Goal: Transaction & Acquisition: Purchase product/service

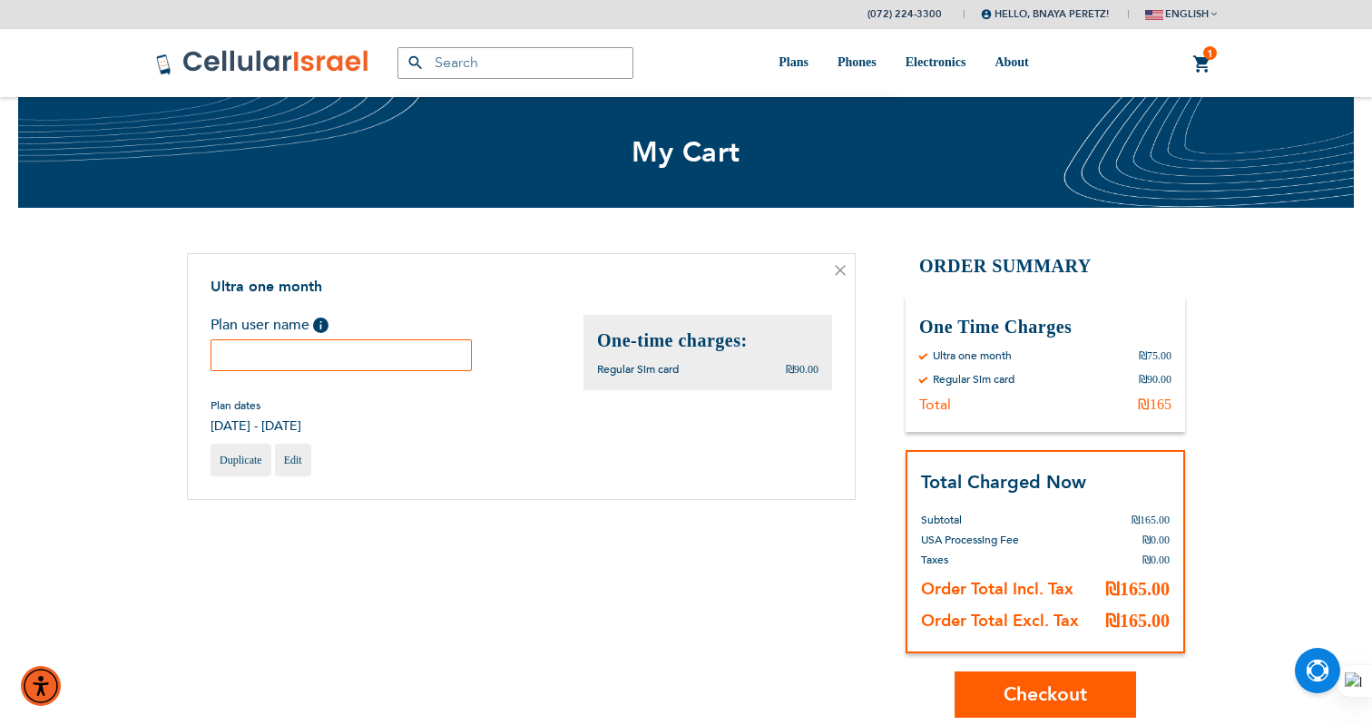
click at [395, 358] on input "text" at bounding box center [341, 355] width 261 height 32
paste input "Bnaya Peretz"
type input "Bnaya Peretz"
click at [534, 492] on div "Ultra one month Plan user name Help [PERSON_NAME]" at bounding box center [521, 377] width 669 height 248
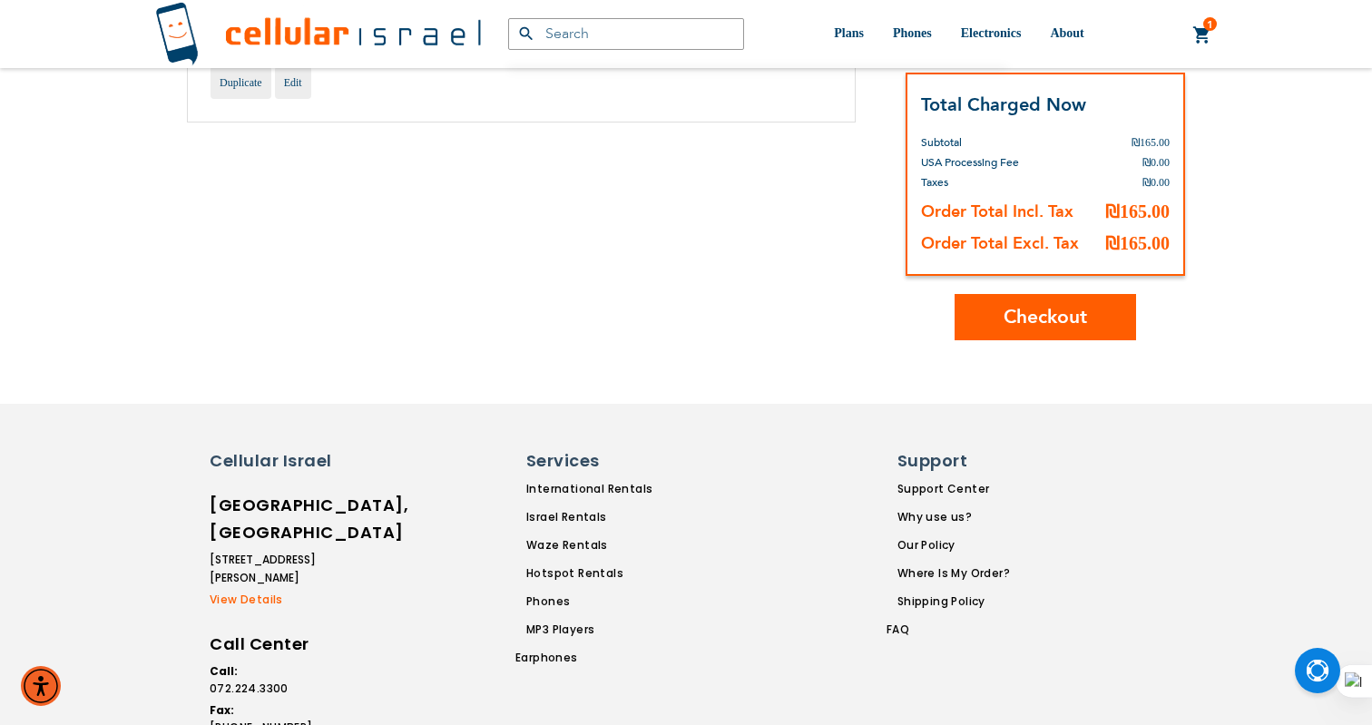
scroll to position [407, 0]
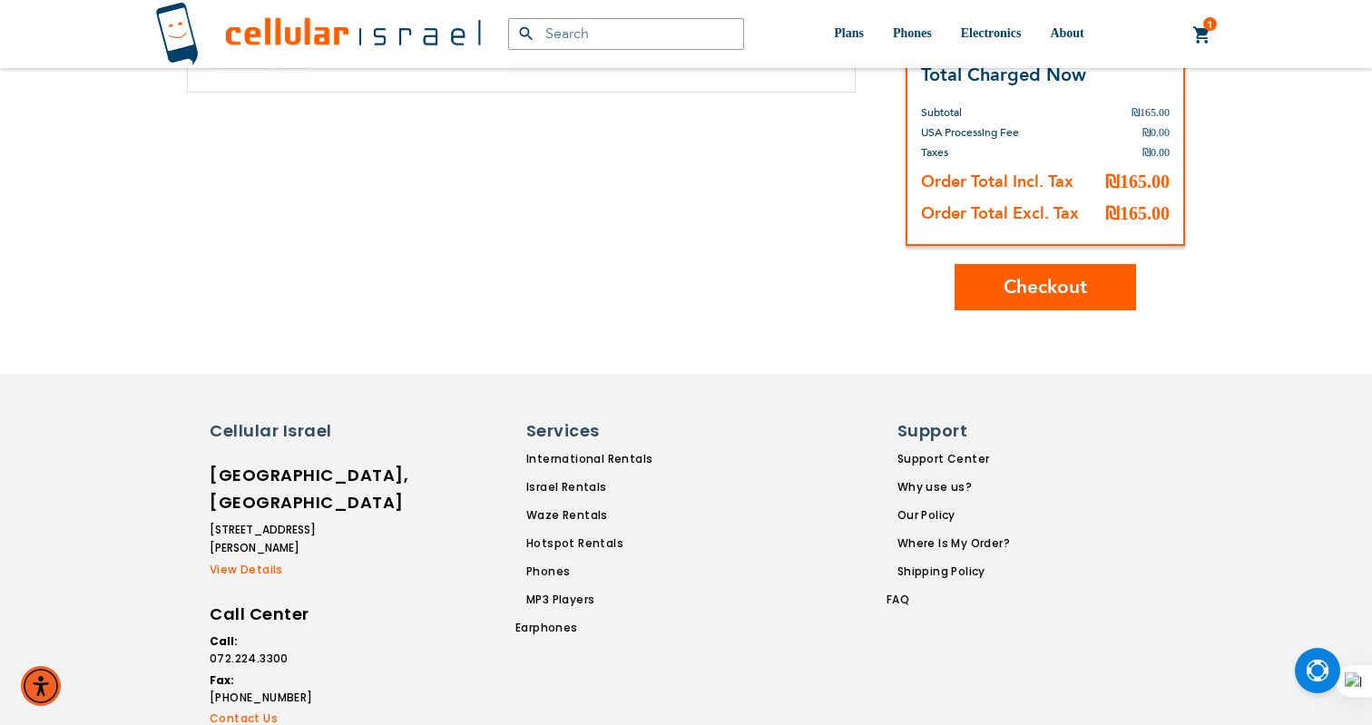
click at [1064, 299] on span "Checkout" at bounding box center [1045, 287] width 83 height 26
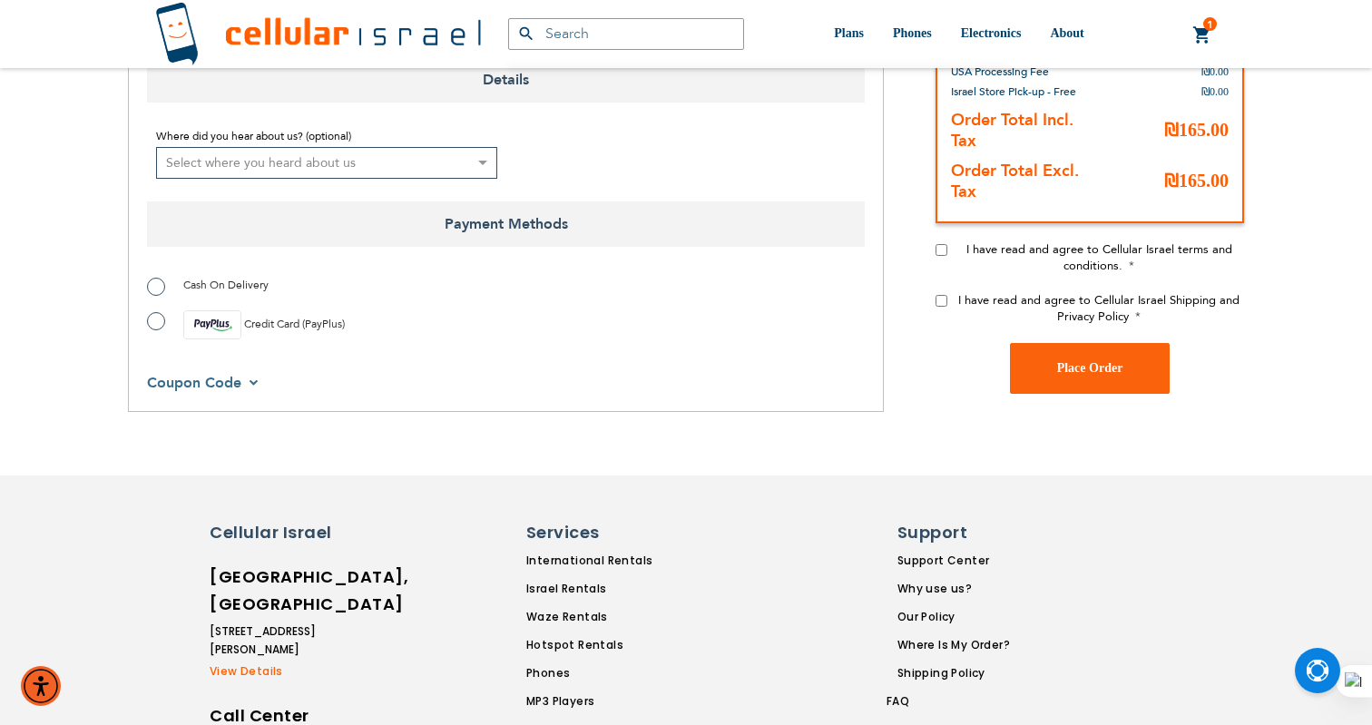
scroll to position [1153, 0]
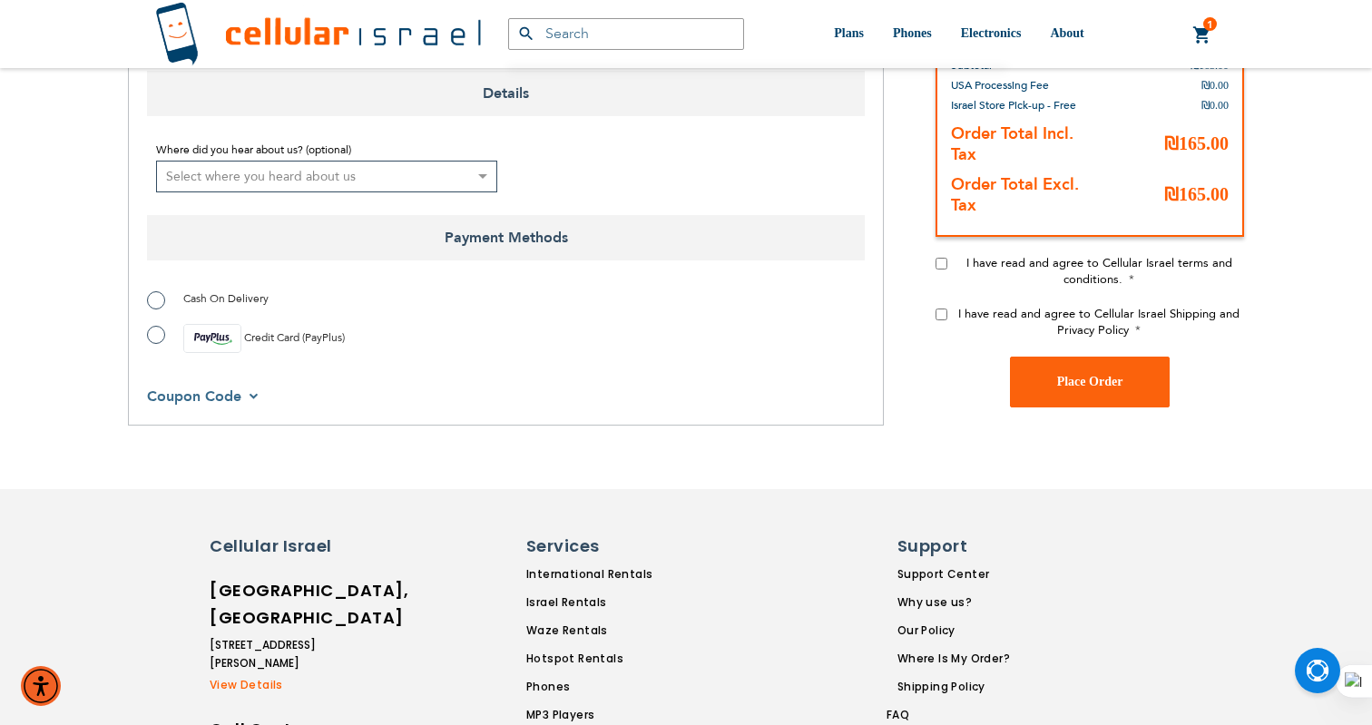
click at [941, 255] on div "I have read and agree to Cellular Israel terms and conditions." at bounding box center [1090, 280] width 309 height 51
click at [939, 258] on input "I have read and agree to Cellular Israel terms and conditions." at bounding box center [942, 264] width 12 height 12
checkbox input "true"
click at [943, 309] on input "I have read and agree to Cellular Israel Shipping and Privacy Policy" at bounding box center [942, 315] width 12 height 12
checkbox input "true"
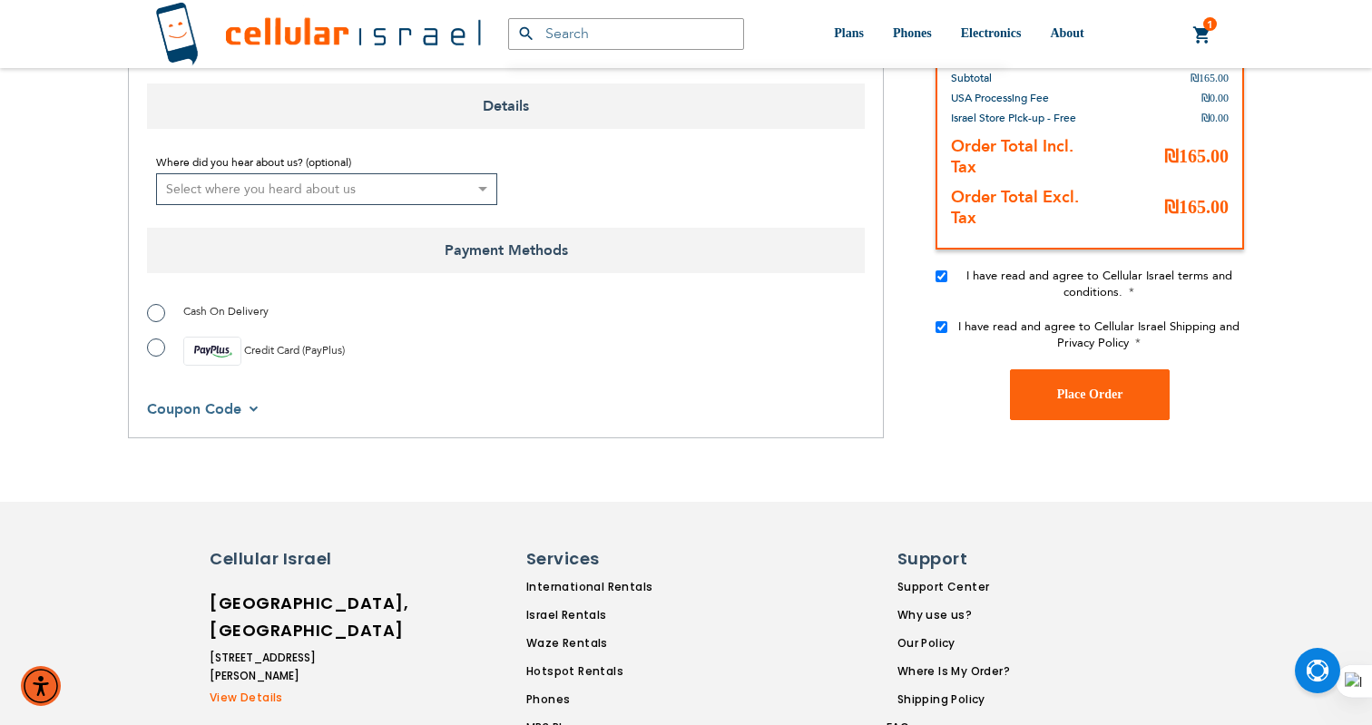
scroll to position [1107, 0]
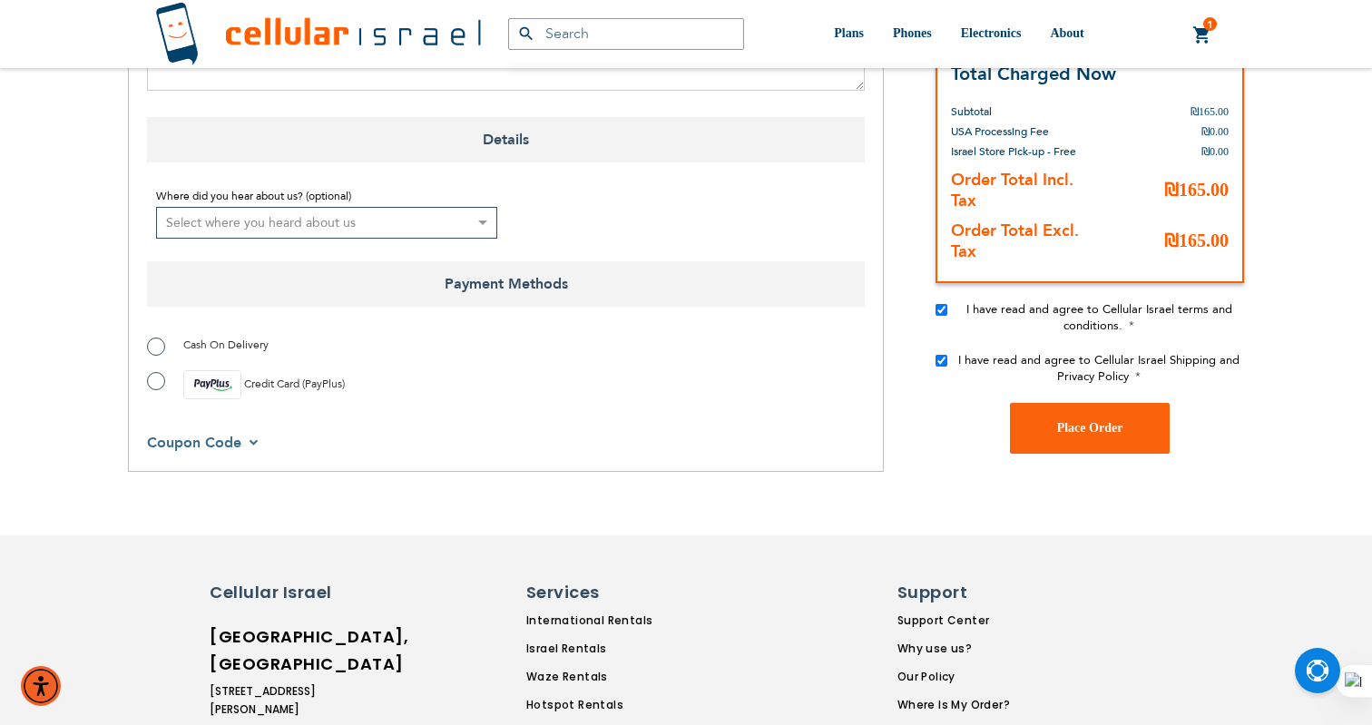
click at [152, 370] on label "Credit Card (PayPlus)" at bounding box center [246, 384] width 198 height 29
radio input "true"
click at [1120, 421] on span "Place Order" at bounding box center [1090, 428] width 66 height 14
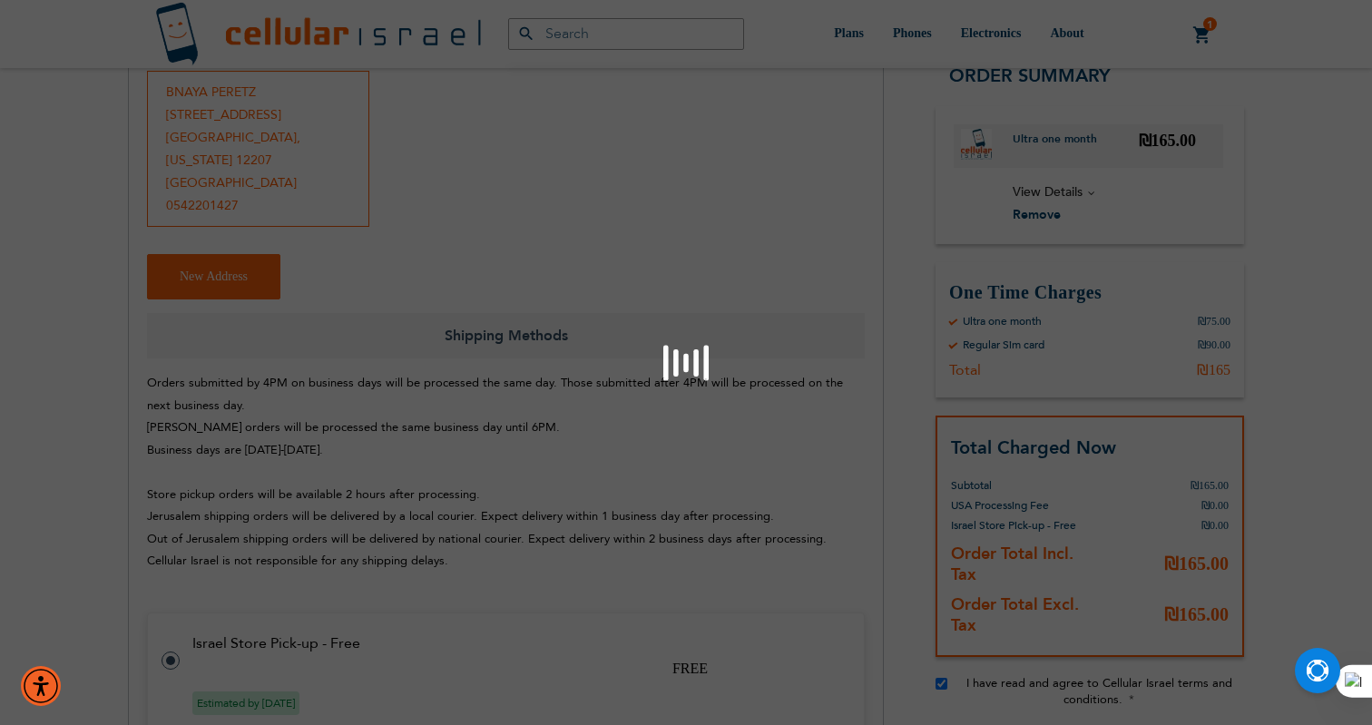
scroll to position [310, 0]
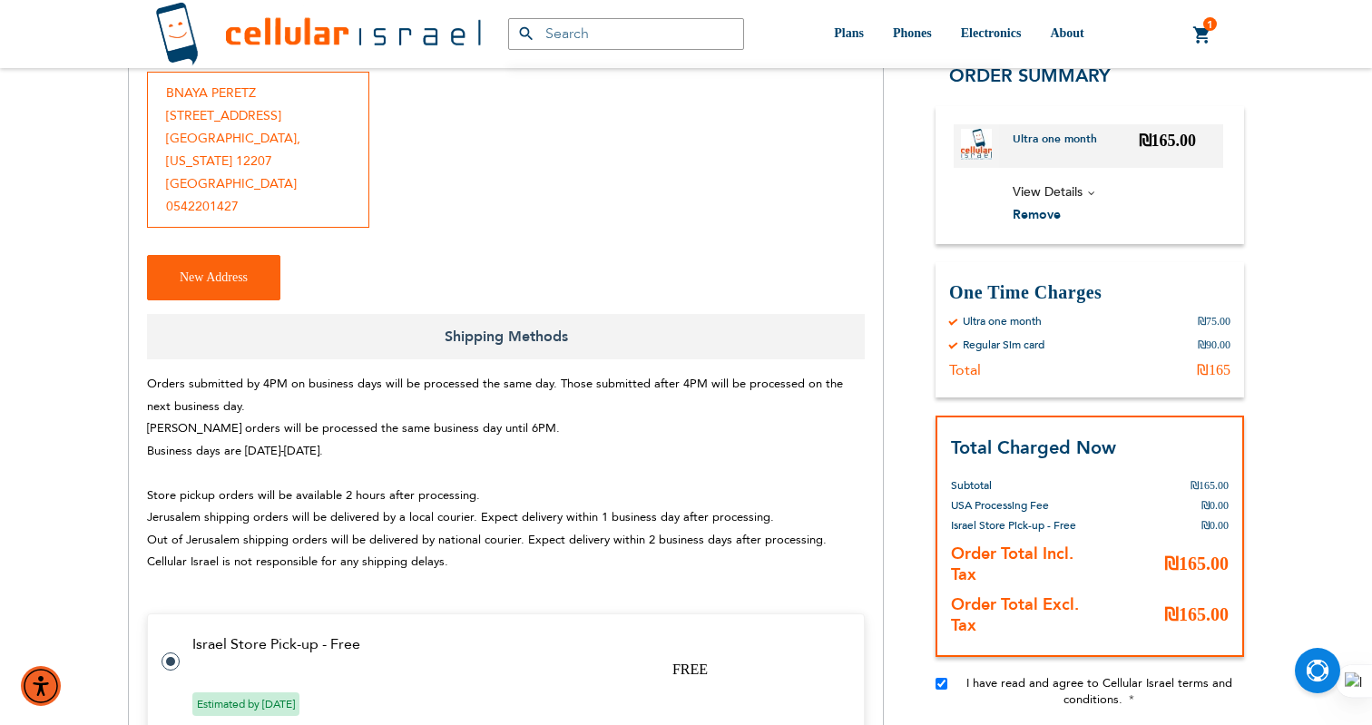
click at [249, 95] on div "BNAYA PERETZ 418 Broadway Albany , New York 12207 United States 0542201427" at bounding box center [258, 150] width 222 height 156
copy div "BNAYA PERETZ"
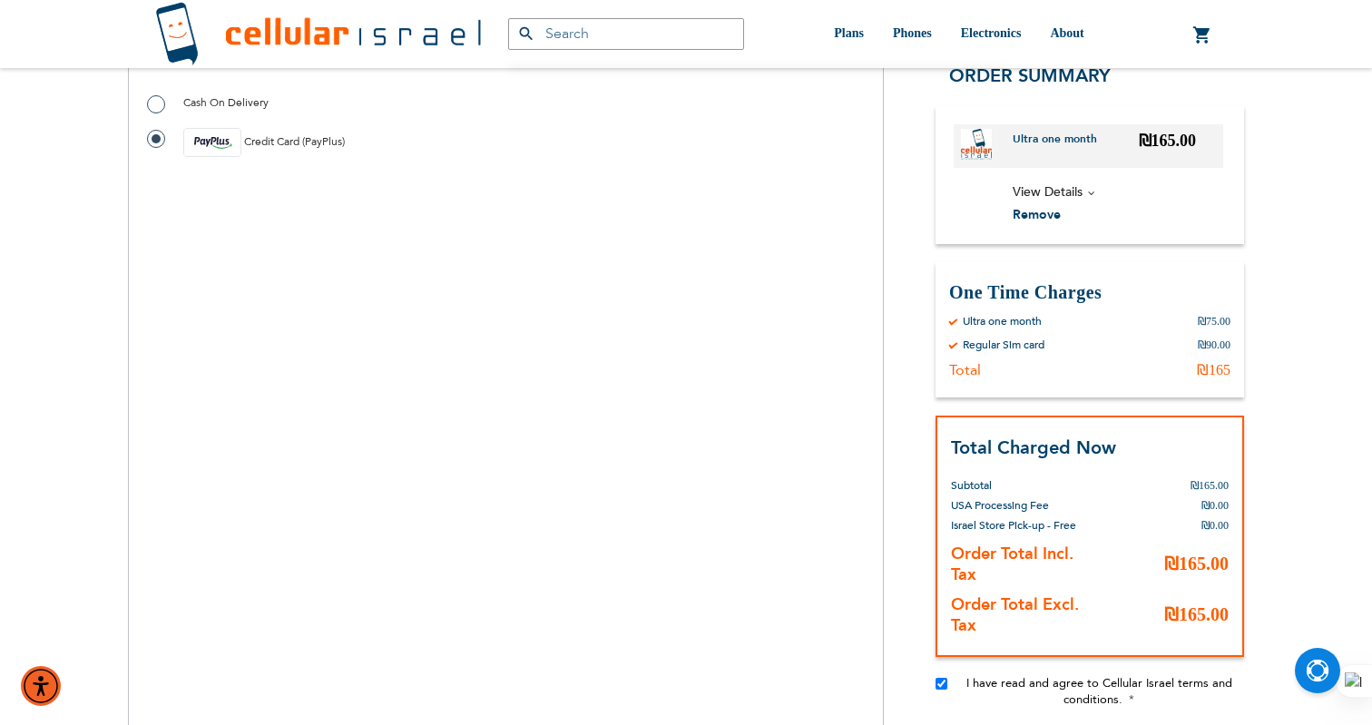
scroll to position [1331, 0]
